Goal: Task Accomplishment & Management: Manage account settings

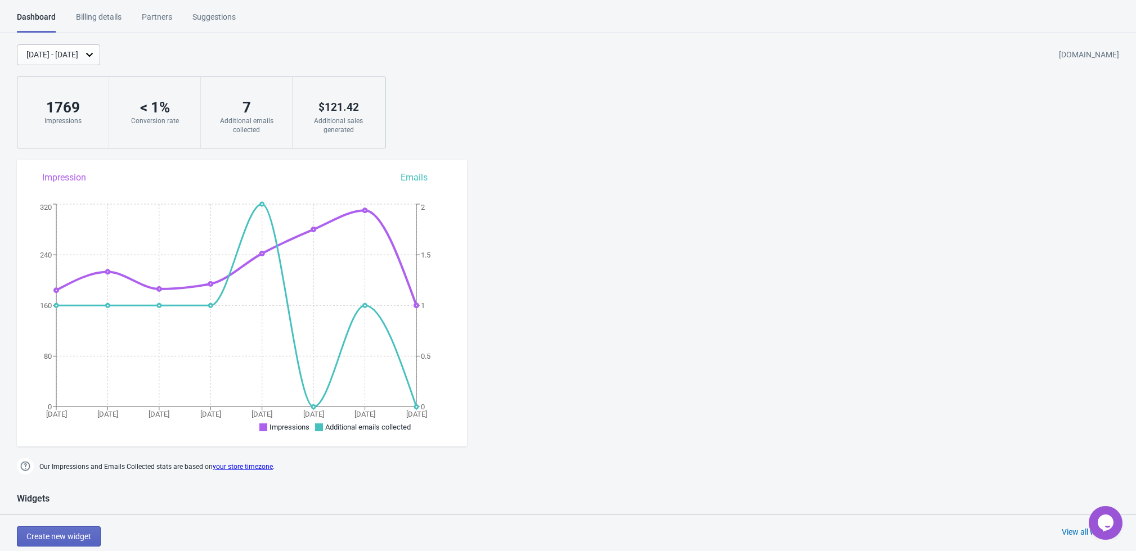
click at [78, 59] on div "[DATE] - [DATE]" at bounding box center [52, 55] width 52 height 12
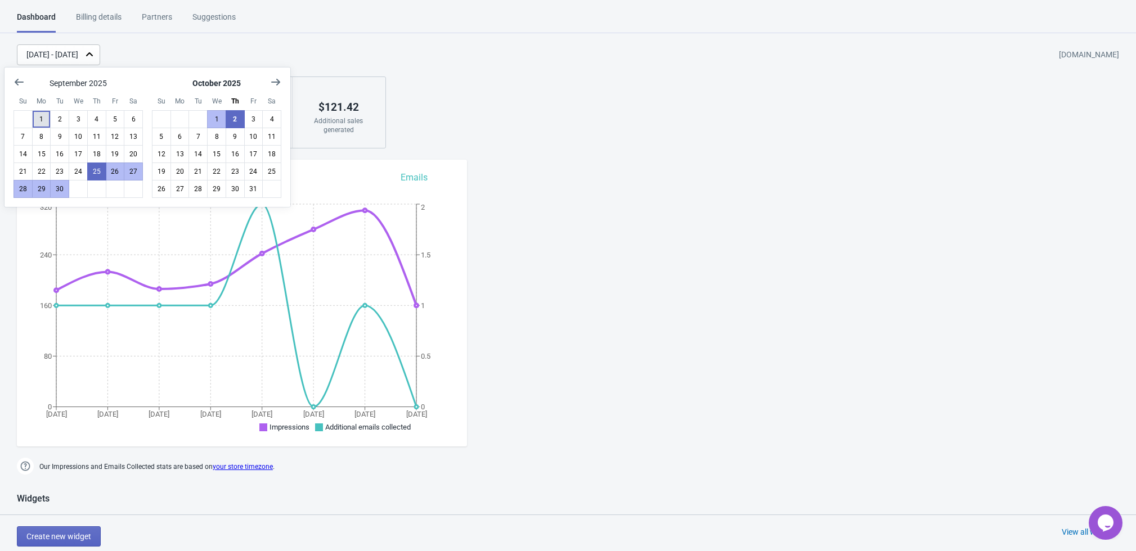
click at [44, 113] on button "1" at bounding box center [41, 119] width 19 height 18
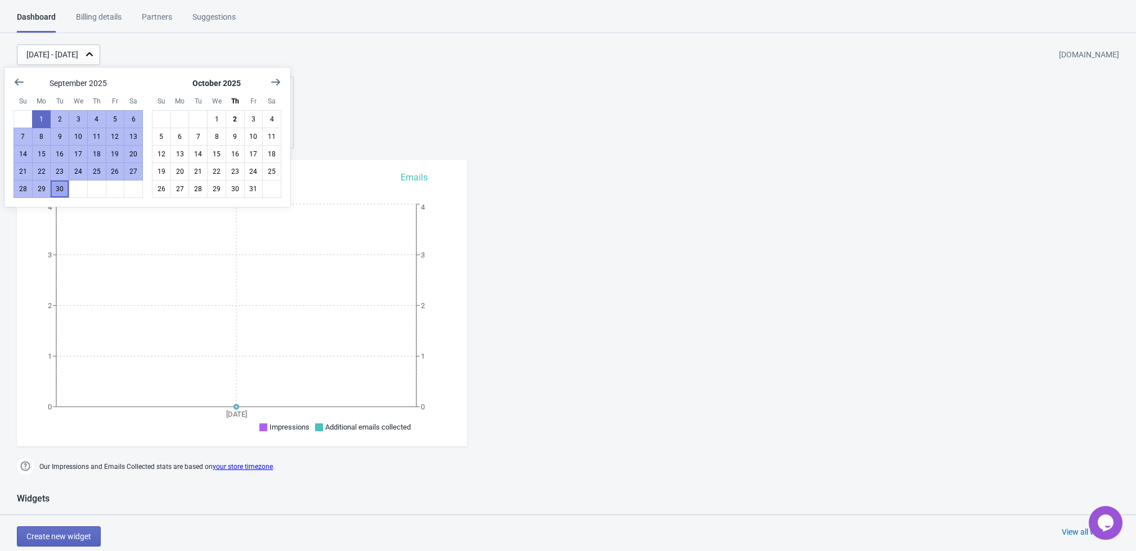
click at [62, 188] on button "30" at bounding box center [59, 189] width 19 height 18
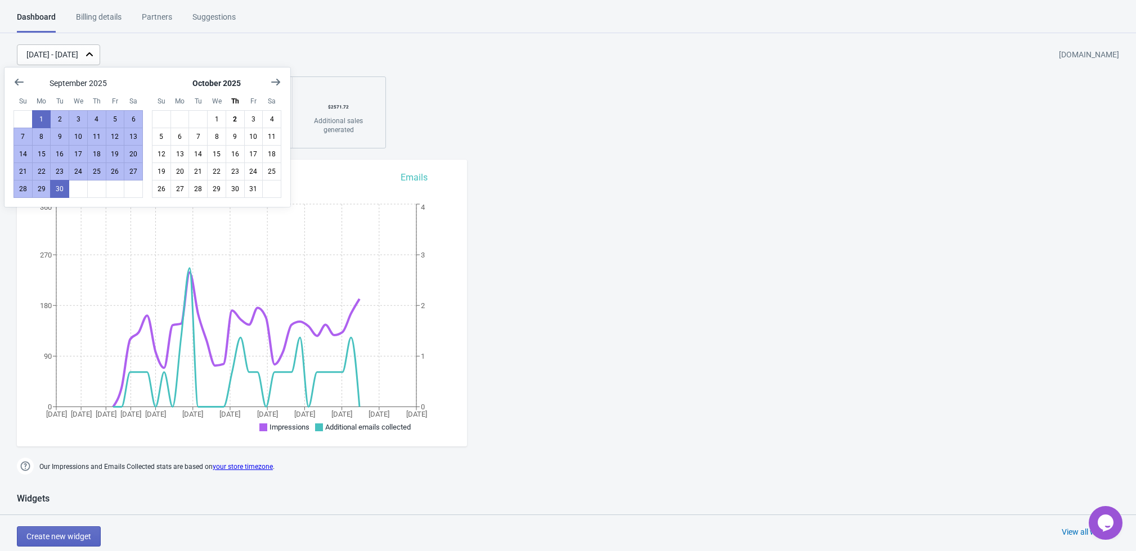
click at [498, 128] on div "[DATE] - [DATE] [DOMAIN_NAME] 5679 Impressions < 1 % Conversion rate 26 Additio…" at bounding box center [568, 96] width 1136 height 104
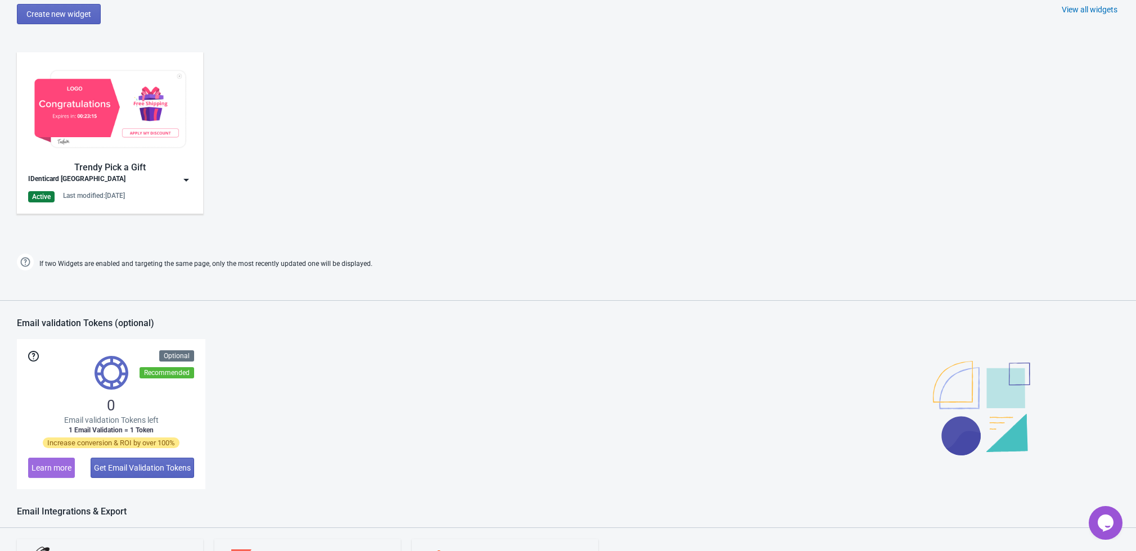
scroll to position [515, 0]
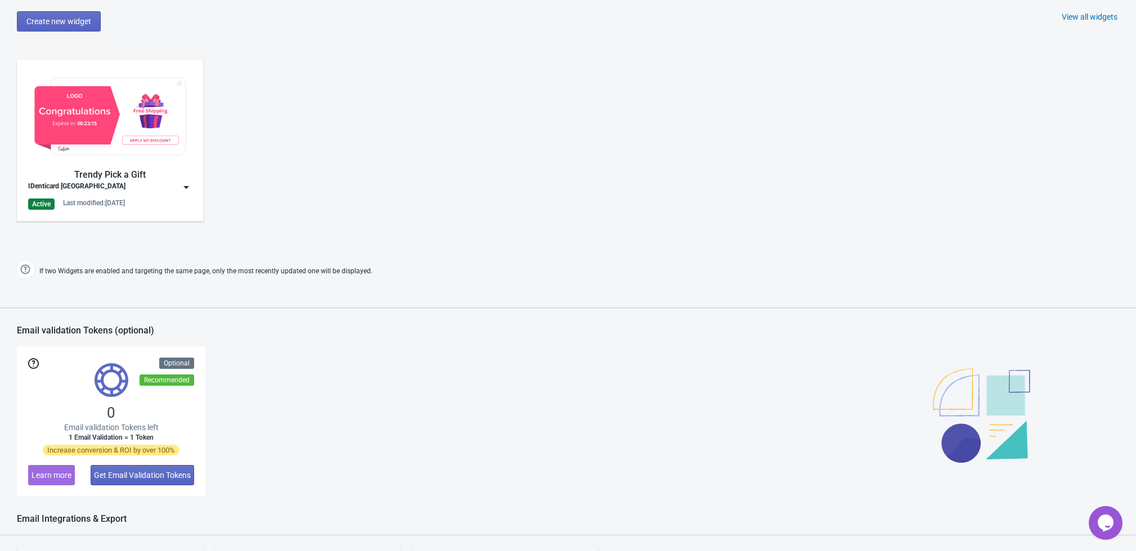
click at [137, 206] on div "Active Last modified: [DATE]" at bounding box center [110, 204] width 164 height 11
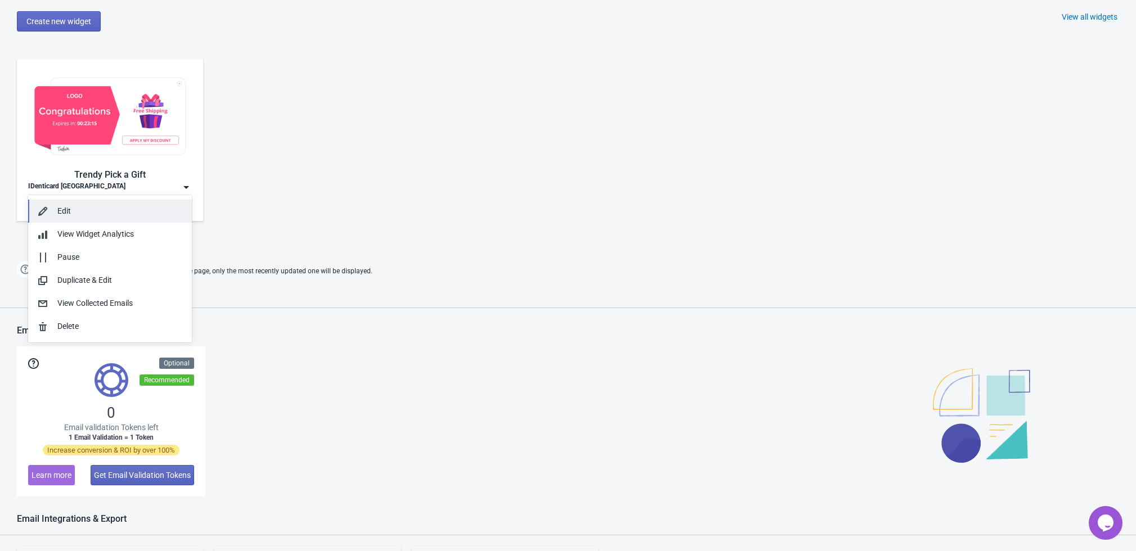
click at [106, 210] on div "Edit" at bounding box center [119, 211] width 125 height 12
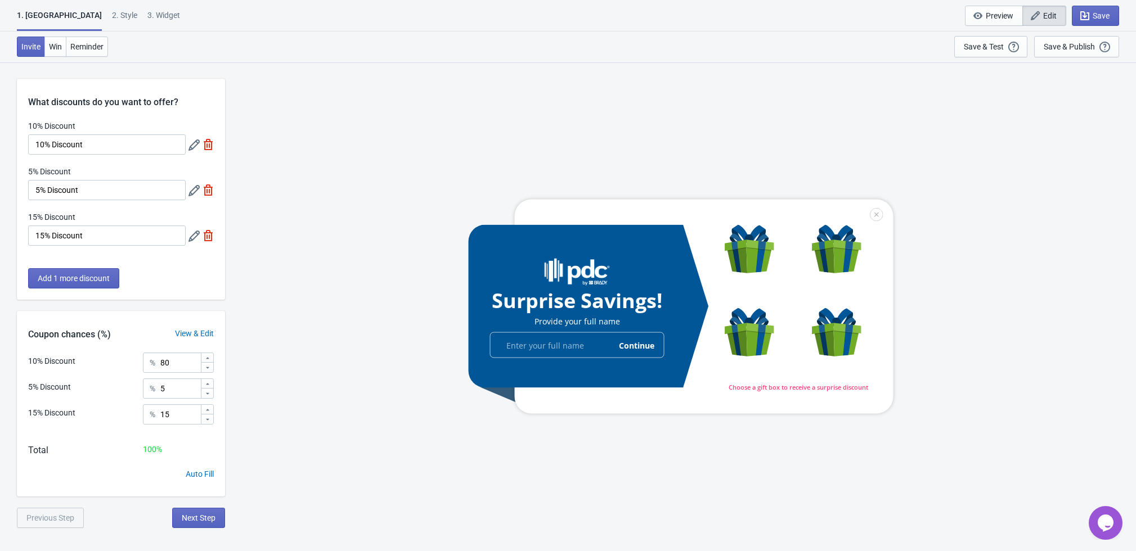
click at [112, 14] on div "2 . Style" at bounding box center [124, 20] width 25 height 20
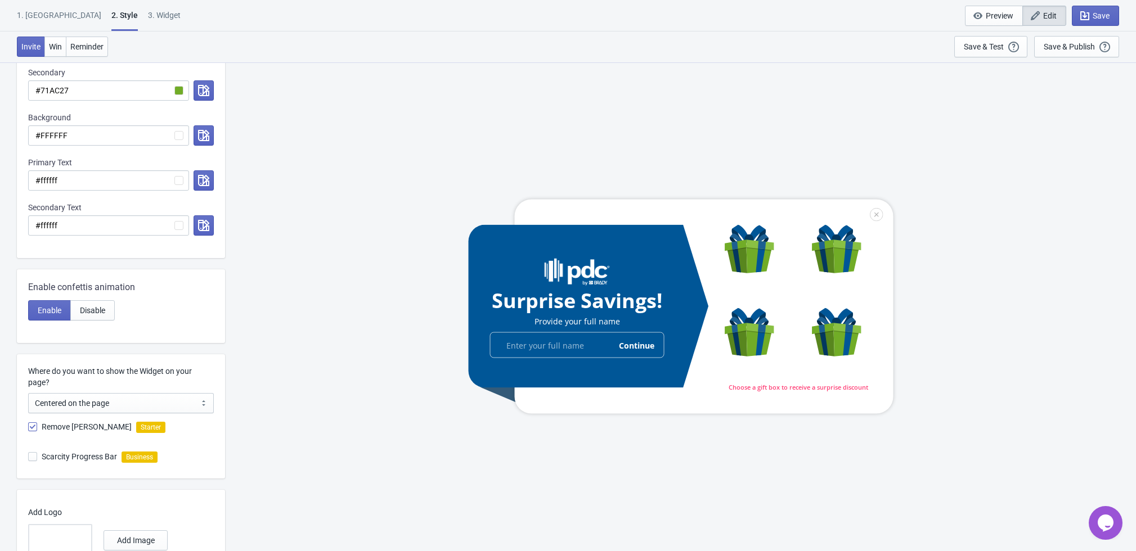
scroll to position [353, 0]
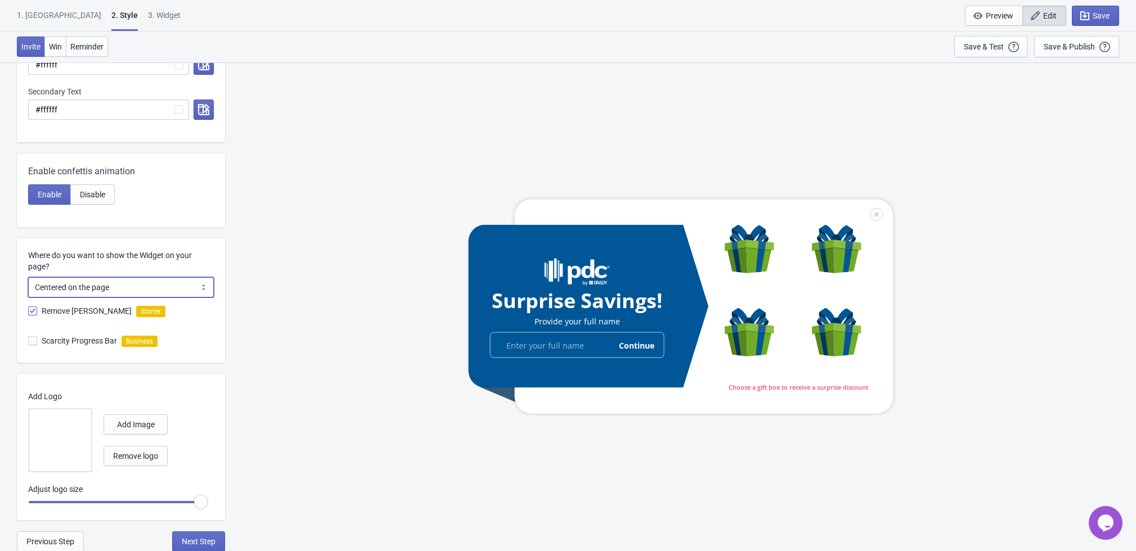
click at [200, 295] on select "Centered on the page Left side of the page" at bounding box center [121, 287] width 186 height 20
select select "left"
click at [28, 277] on select "Centered on the page Left side of the page" at bounding box center [121, 287] width 186 height 20
radio input "true"
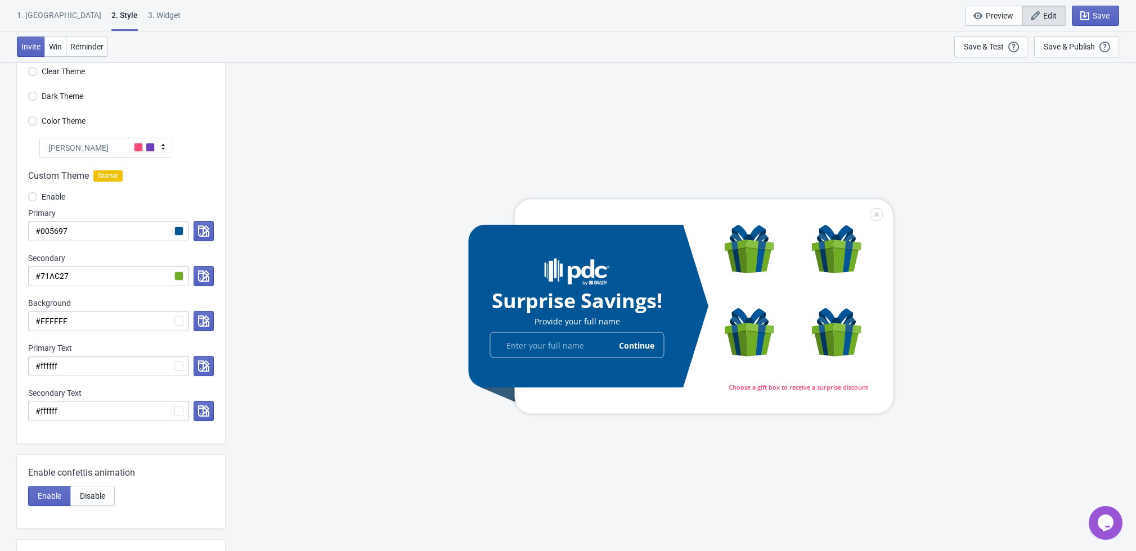
scroll to position [0, 0]
